Goal: Information Seeking & Learning: Learn about a topic

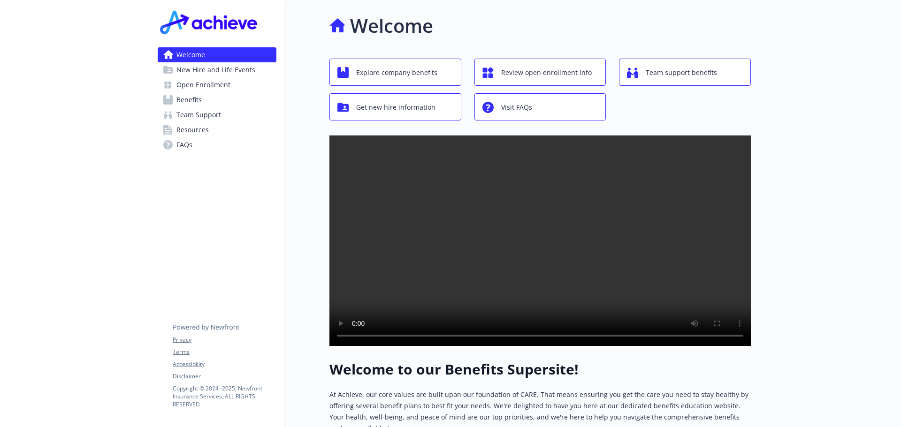
click at [181, 98] on span "Benefits" at bounding box center [188, 99] width 25 height 15
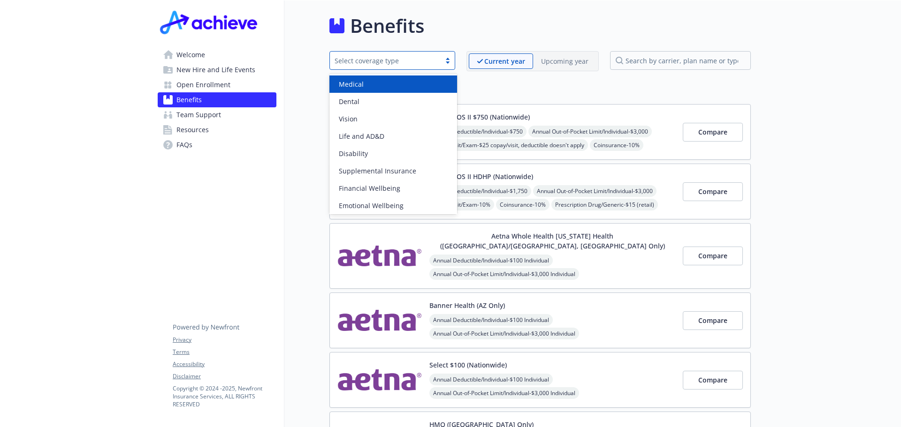
click at [446, 61] on div at bounding box center [447, 61] width 14 height 8
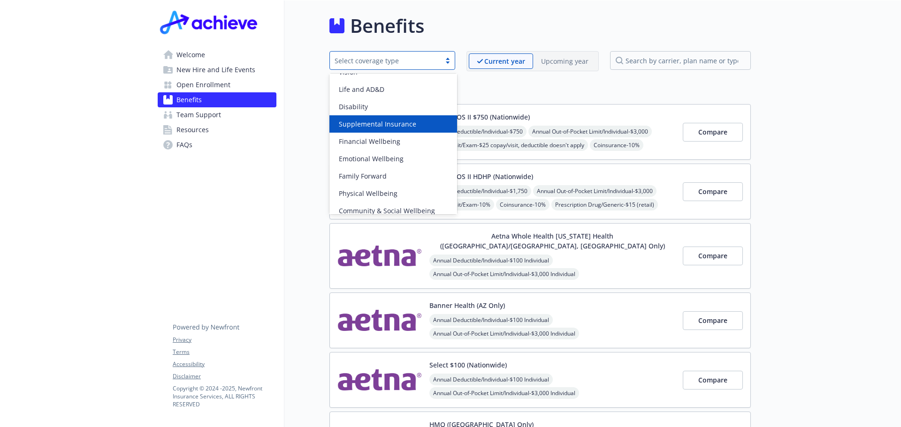
scroll to position [54, 0]
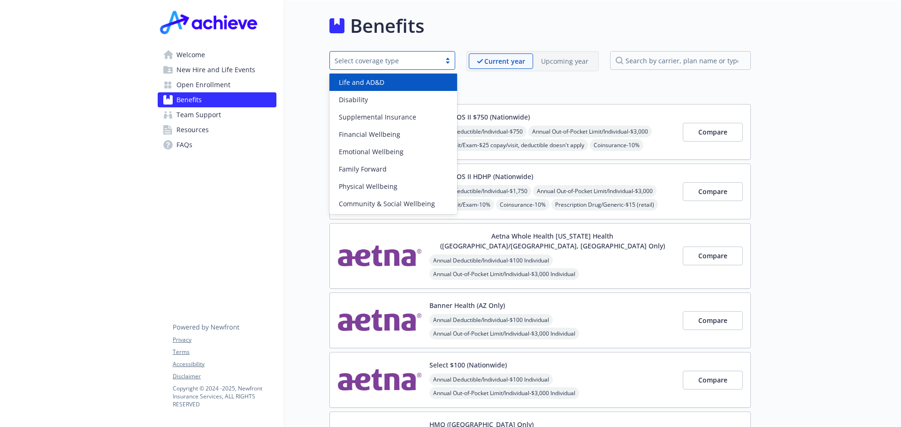
click at [491, 13] on div "Benefits" at bounding box center [539, 26] width 421 height 28
